Goal: Navigation & Orientation: Find specific page/section

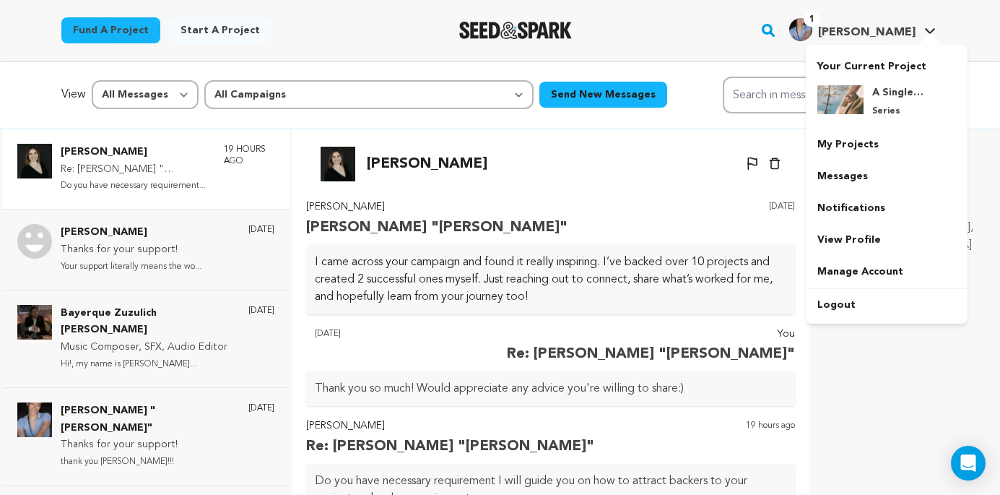
click at [892, 30] on span "[PERSON_NAME]" at bounding box center [866, 33] width 97 height 12
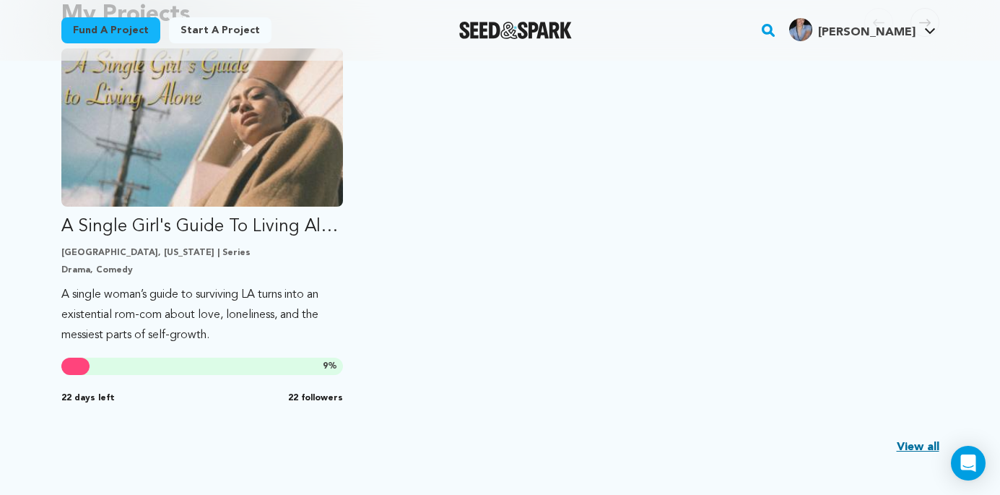
scroll to position [491, 0]
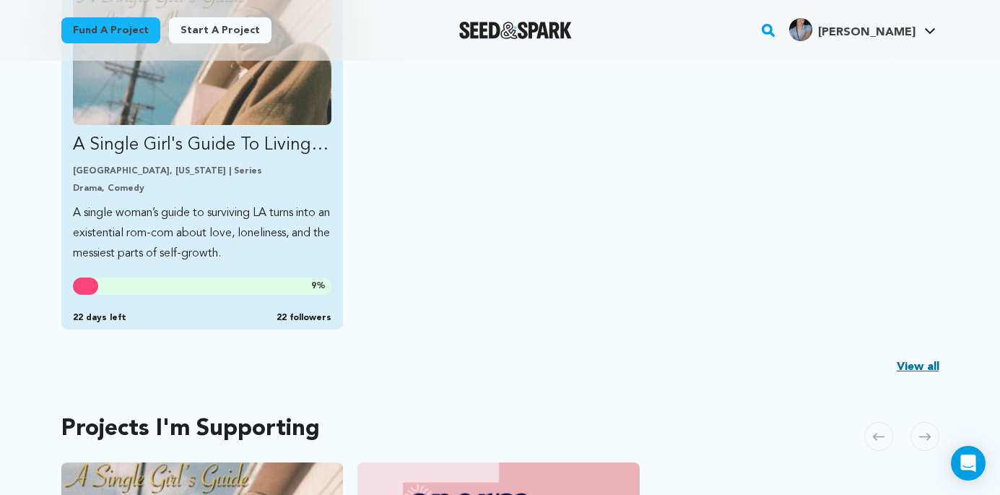
click at [259, 183] on p "Drama, Comedy" at bounding box center [202, 189] width 259 height 12
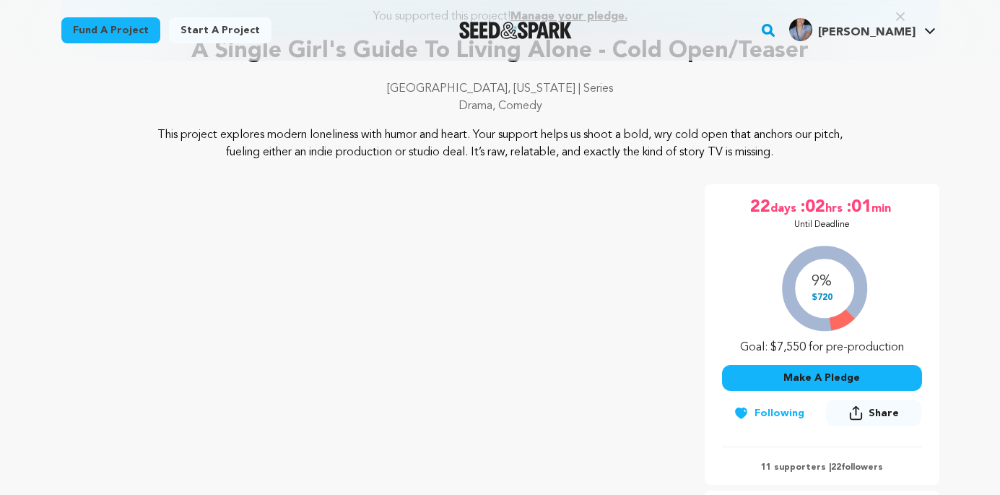
scroll to position [121, 0]
